Goal: Information Seeking & Learning: Learn about a topic

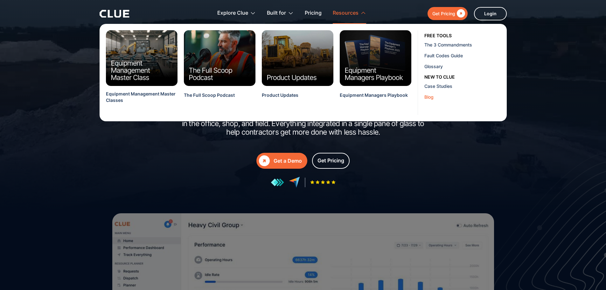
click at [427, 100] on div "Blog" at bounding box center [463, 97] width 78 height 7
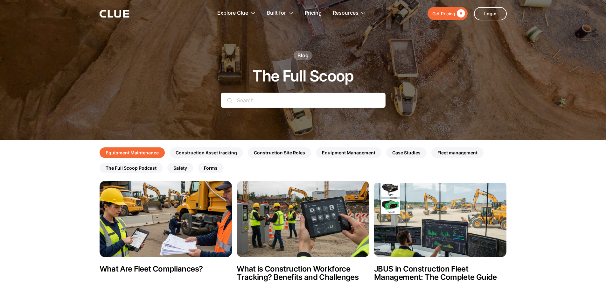
click at [153, 154] on link "Equipment Maintenance" at bounding box center [132, 152] width 65 height 10
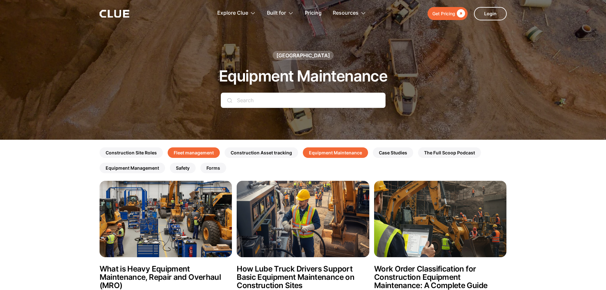
click at [190, 154] on link "Fleet management" at bounding box center [194, 152] width 52 height 10
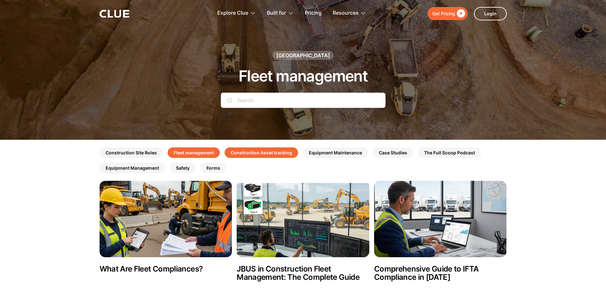
click at [275, 152] on link "Construction Asset tracking" at bounding box center [261, 152] width 73 height 10
